Goal: Find specific page/section

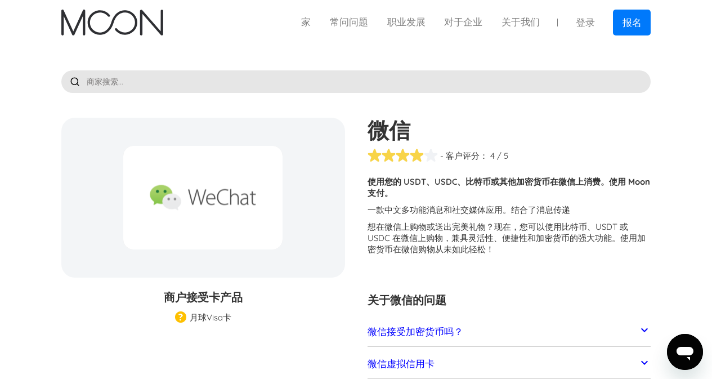
click at [427, 84] on input "text" at bounding box center [356, 81] width 590 height 23
